Goal: Task Accomplishment & Management: Use online tool/utility

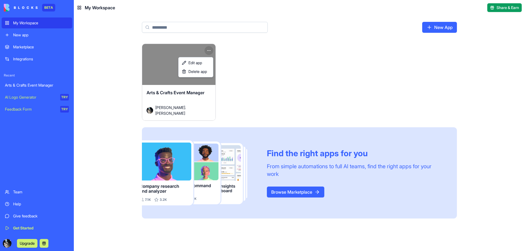
click at [209, 51] on html "BETA My Workspace New app Marketplace Integrations Recent Arts & Crafts Event M…" at bounding box center [262, 125] width 525 height 251
click at [196, 64] on span "Edit app" at bounding box center [195, 62] width 14 height 5
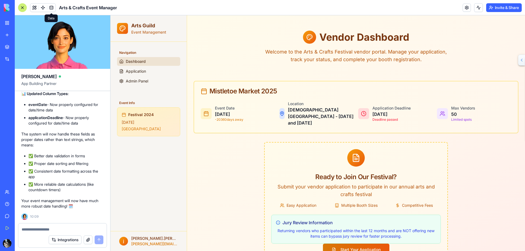
click at [51, 7] on link at bounding box center [51, 8] width 8 height 8
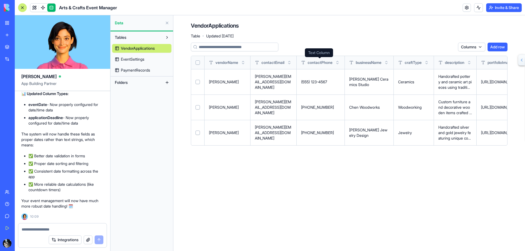
click at [330, 62] on span "contactPhone" at bounding box center [320, 62] width 25 height 5
click at [369, 85] on p "[PERSON_NAME] Ceramics Studio" at bounding box center [369, 82] width 40 height 11
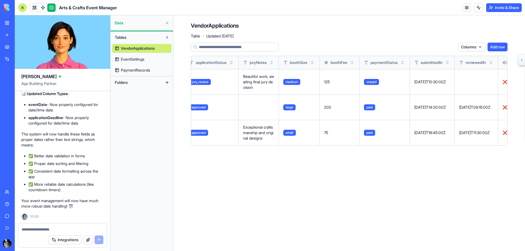
scroll to position [0, 444]
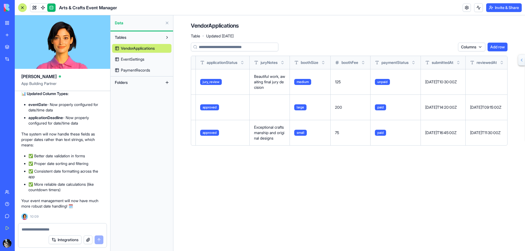
click at [131, 59] on span "EventSettings" at bounding box center [133, 59] width 24 height 5
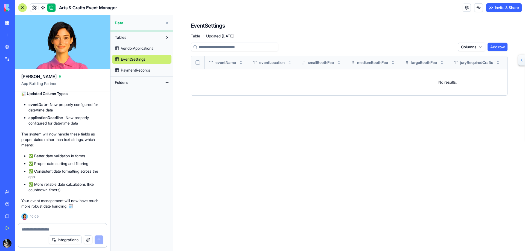
click at [313, 87] on td "No results." at bounding box center [447, 82] width 512 height 26
click at [497, 48] on button "Add row" at bounding box center [497, 47] width 20 height 9
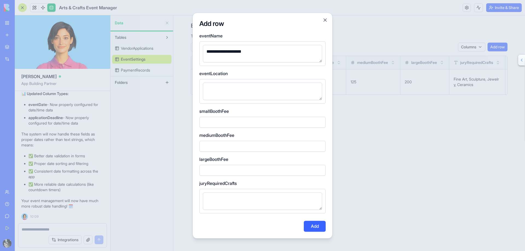
type textarea "**********"
click at [239, 90] on textarea at bounding box center [262, 91] width 119 height 17
click at [231, 72] on label "eventLocation" at bounding box center [262, 73] width 126 height 7
click at [324, 18] on button "Close" at bounding box center [324, 19] width 5 height 5
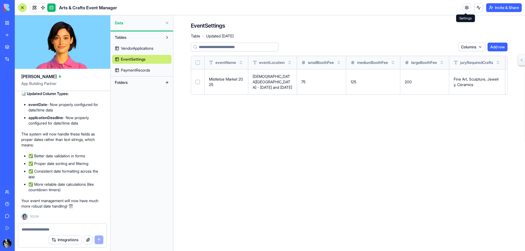
click at [466, 7] on link at bounding box center [467, 8] width 8 height 8
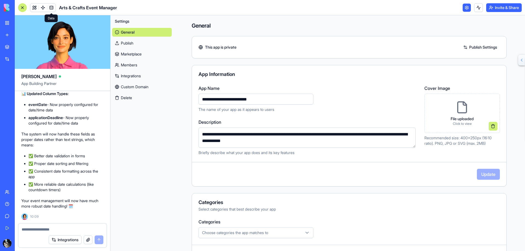
click at [50, 6] on link at bounding box center [51, 8] width 8 height 8
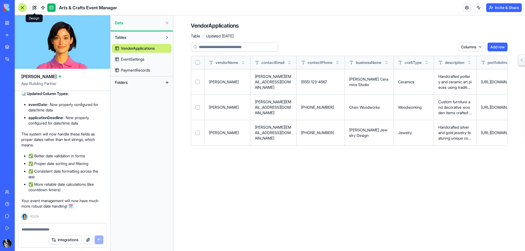
click at [35, 5] on link at bounding box center [34, 8] width 8 height 8
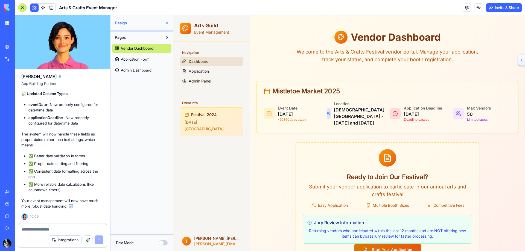
click at [130, 57] on span "Application Form" at bounding box center [135, 59] width 29 height 5
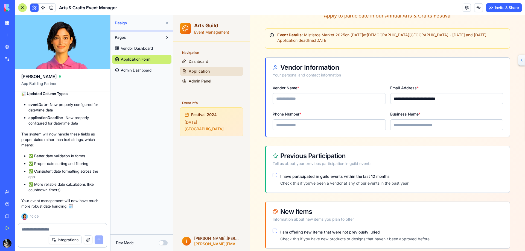
scroll to position [55, 0]
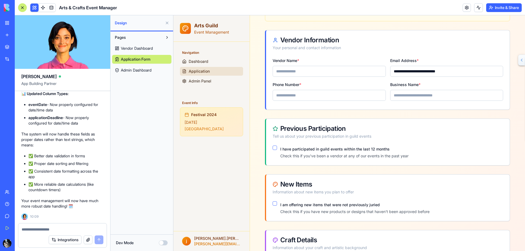
click at [315, 97] on input "Phone Number *" at bounding box center [329, 95] width 113 height 11
click at [324, 83] on div "Phone Number *" at bounding box center [329, 92] width 113 height 22
click at [466, 9] on link at bounding box center [467, 8] width 8 height 8
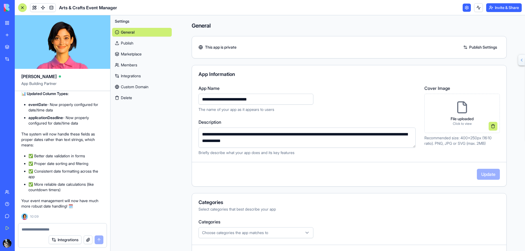
click at [18, 204] on div "Help" at bounding box center [16, 203] width 7 height 5
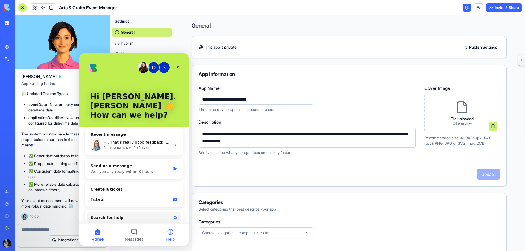
click at [172, 233] on button "Help" at bounding box center [170, 235] width 36 height 22
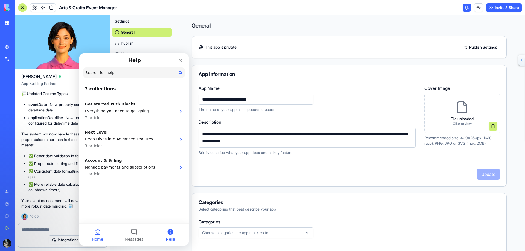
click at [96, 232] on button "Home" at bounding box center [97, 235] width 36 height 22
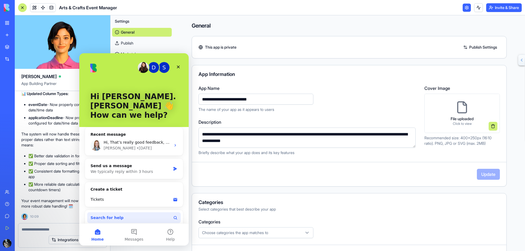
click at [120, 212] on button "Search for help" at bounding box center [133, 217] width 93 height 11
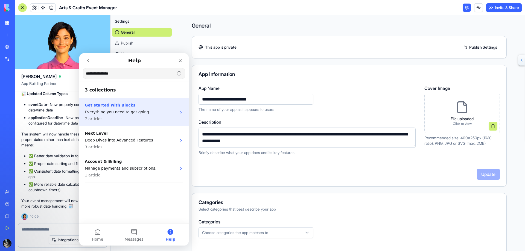
type input "**********"
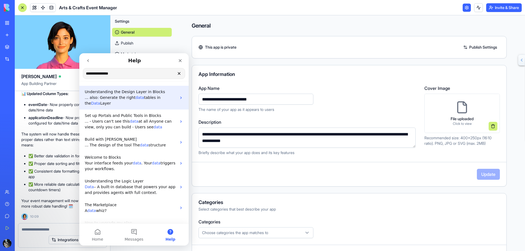
click at [100, 101] on span "Data" at bounding box center [95, 103] width 9 height 4
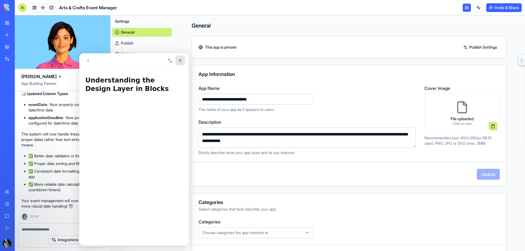
click at [180, 60] on icon "Close" at bounding box center [180, 60] width 3 height 3
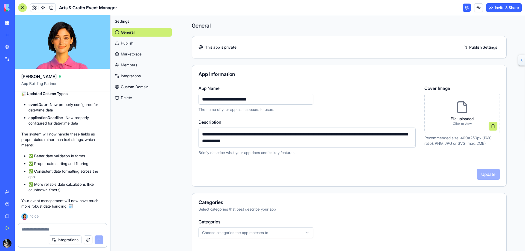
click at [17, 203] on div "Help" at bounding box center [16, 203] width 7 height 5
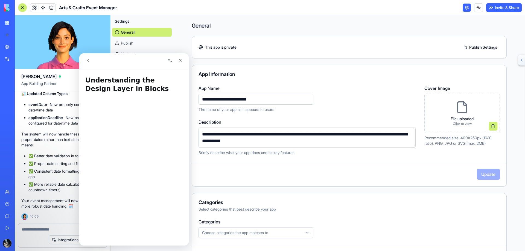
click at [89, 61] on icon "go back" at bounding box center [88, 60] width 4 height 4
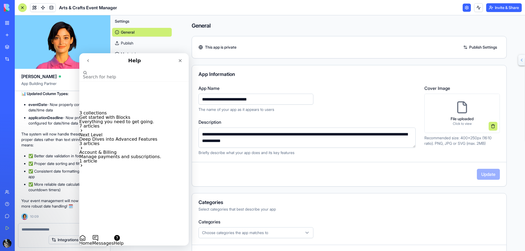
click at [84, 146] on icon "Intercom messenger" at bounding box center [81, 148] width 4 height 4
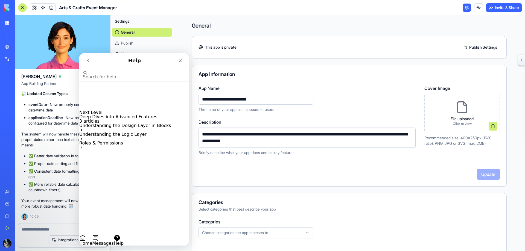
click at [89, 61] on icon "go back" at bounding box center [88, 60] width 4 height 4
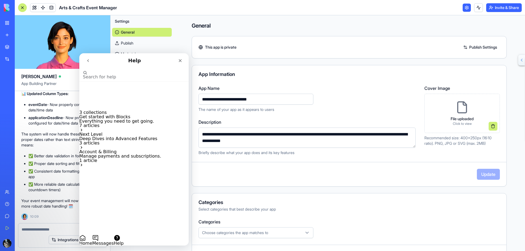
click at [84, 128] on icon "Intercom messenger" at bounding box center [81, 130] width 4 height 4
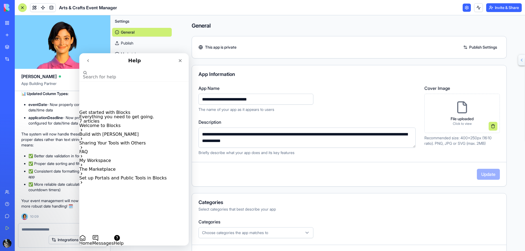
click at [155, 132] on p "Build with [PERSON_NAME]" at bounding box center [133, 134] width 109 height 4
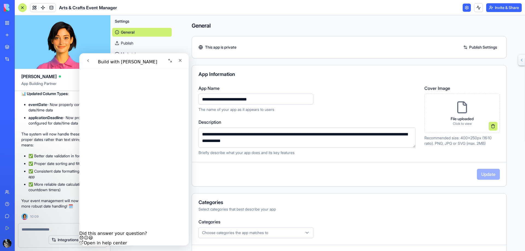
scroll to position [1018, 0]
click at [126, 241] on link "Open in help center" at bounding box center [103, 243] width 48 height 5
drag, startPoint x: 178, startPoint y: 60, endPoint x: 258, endPoint y: 113, distance: 95.7
click at [178, 60] on icon "Close" at bounding box center [180, 60] width 4 height 4
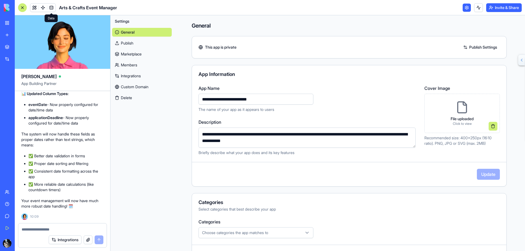
click at [51, 5] on link at bounding box center [51, 8] width 8 height 8
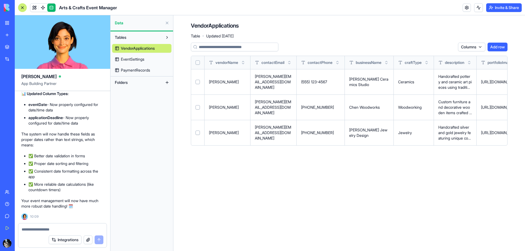
click at [139, 58] on span "EventSettings" at bounding box center [133, 59] width 24 height 5
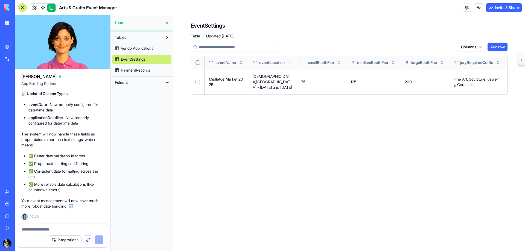
click at [459, 71] on td "Fine Art, Sculpture, Jewelry, Ceramics" at bounding box center [477, 81] width 56 height 25
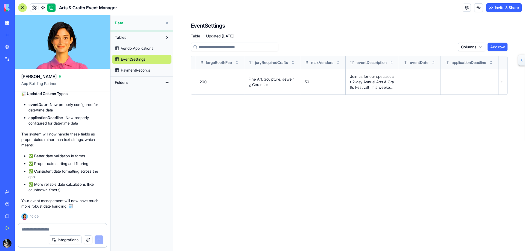
scroll to position [0, 219]
click at [48, 229] on textarea at bounding box center [63, 229] width 82 height 5
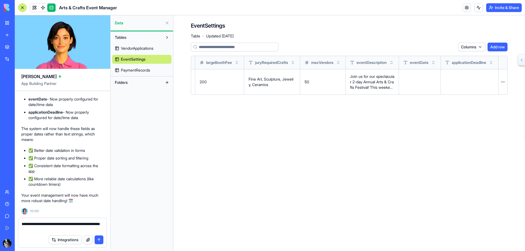
type textarea "**********"
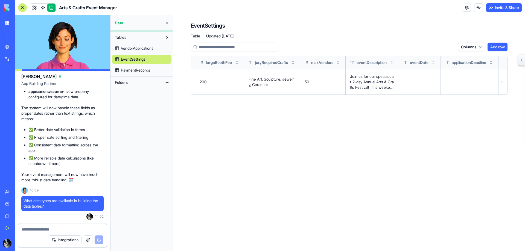
scroll to position [1698, 0]
